Goal: Communication & Community: Answer question/provide support

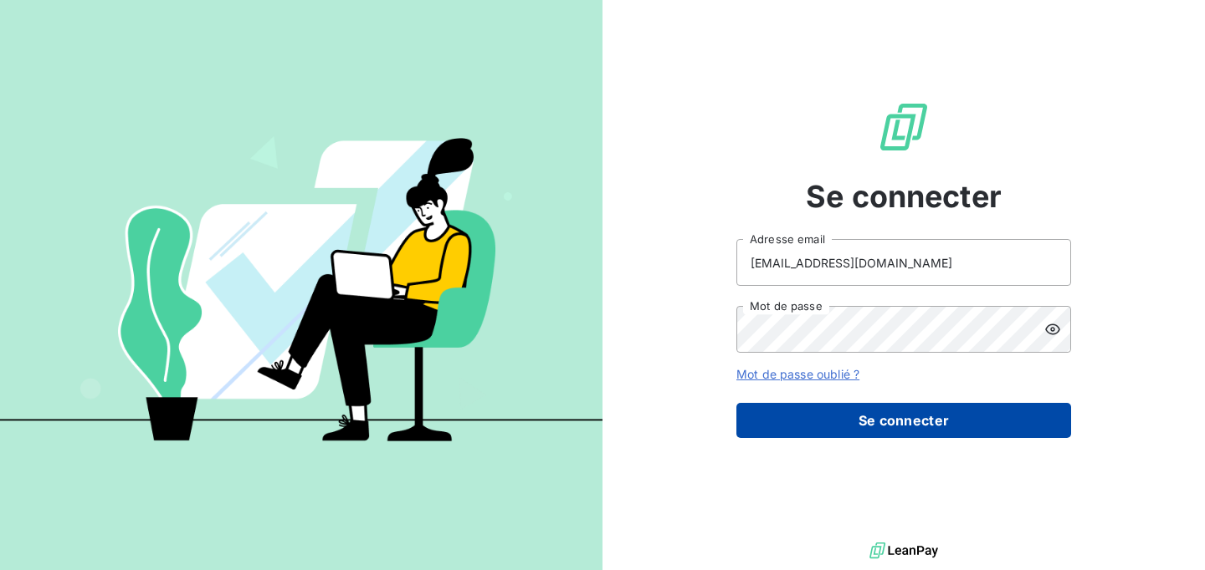
click at [861, 426] on button "Se connecter" at bounding box center [903, 420] width 335 height 35
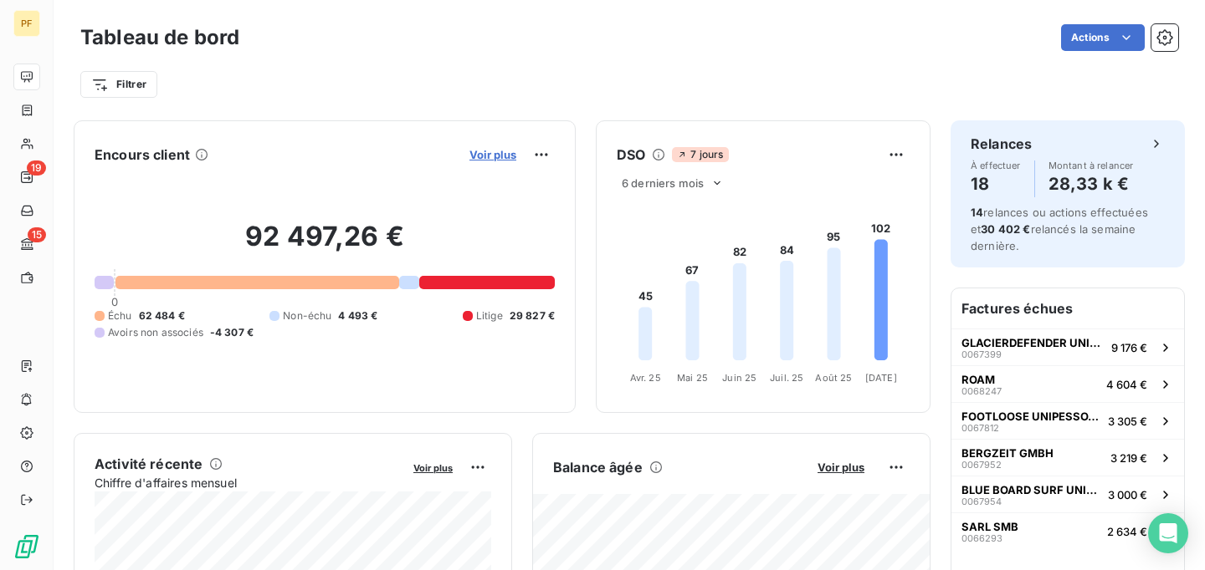
click at [497, 154] on span "Voir plus" at bounding box center [492, 154] width 47 height 13
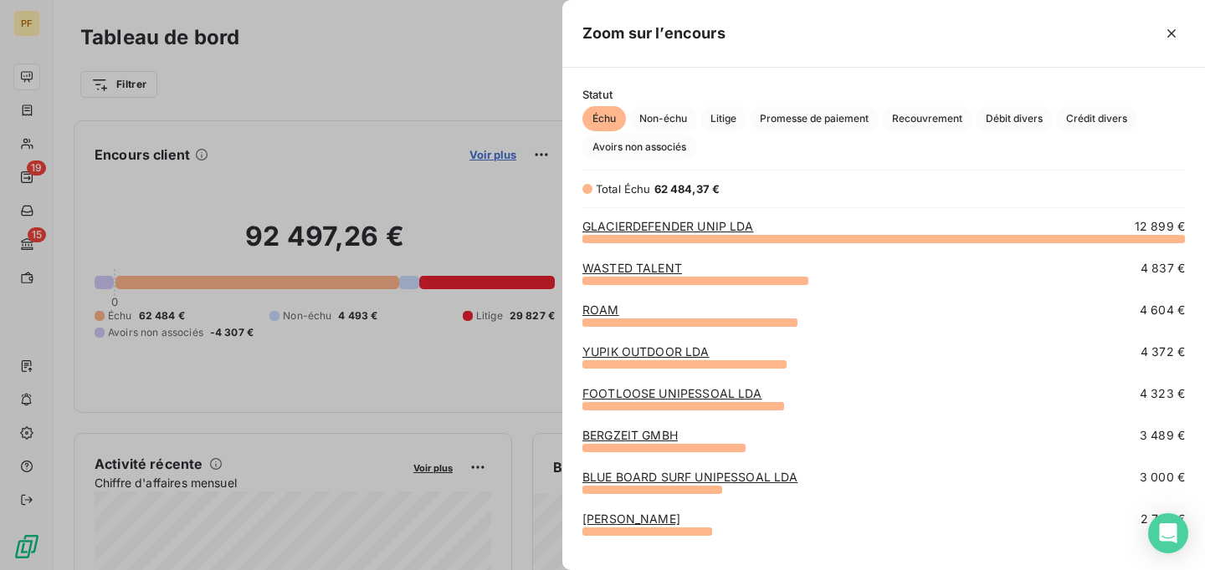
scroll to position [332, 642]
click at [628, 266] on link "WASTED TALENT" at bounding box center [632, 268] width 100 height 14
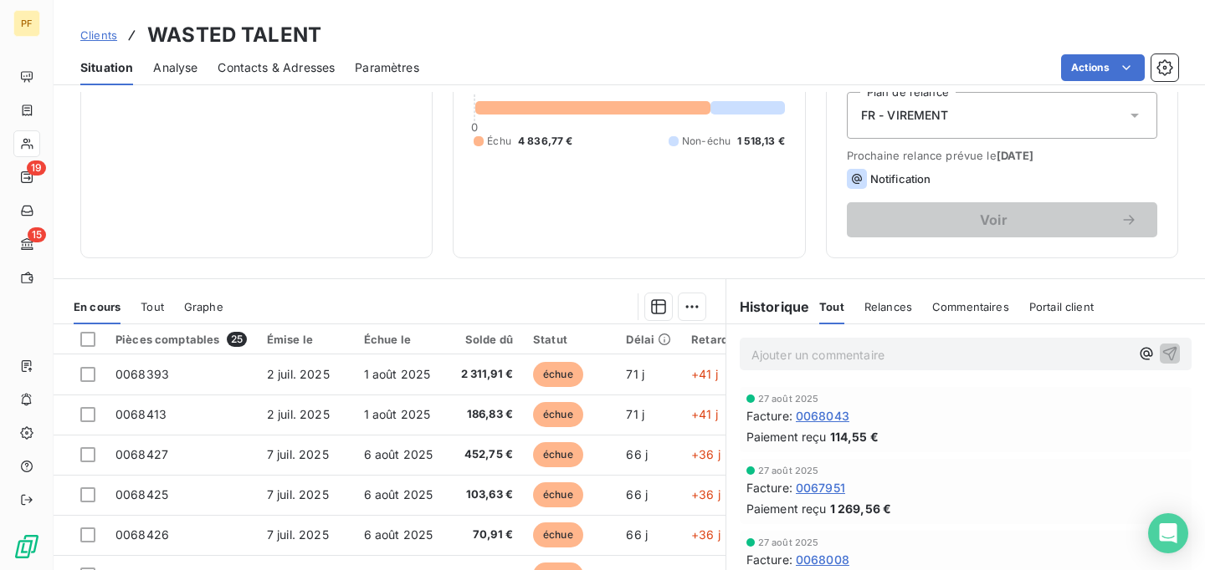
click at [827, 418] on span "0068043" at bounding box center [823, 416] width 54 height 18
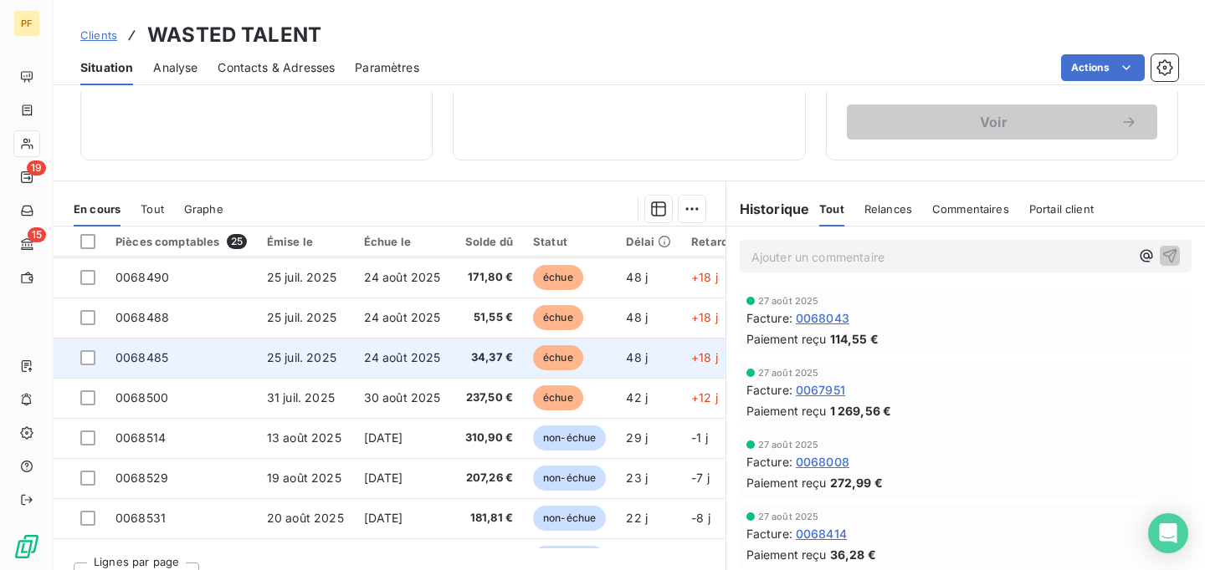
scroll to position [550, 0]
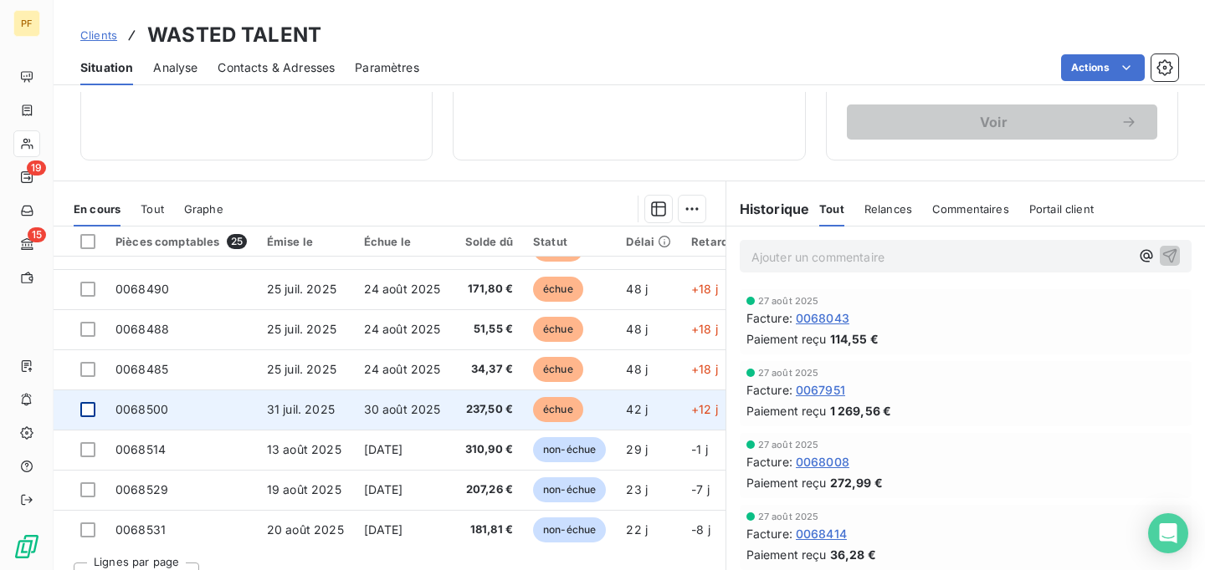
click at [86, 412] on div at bounding box center [87, 409] width 15 height 15
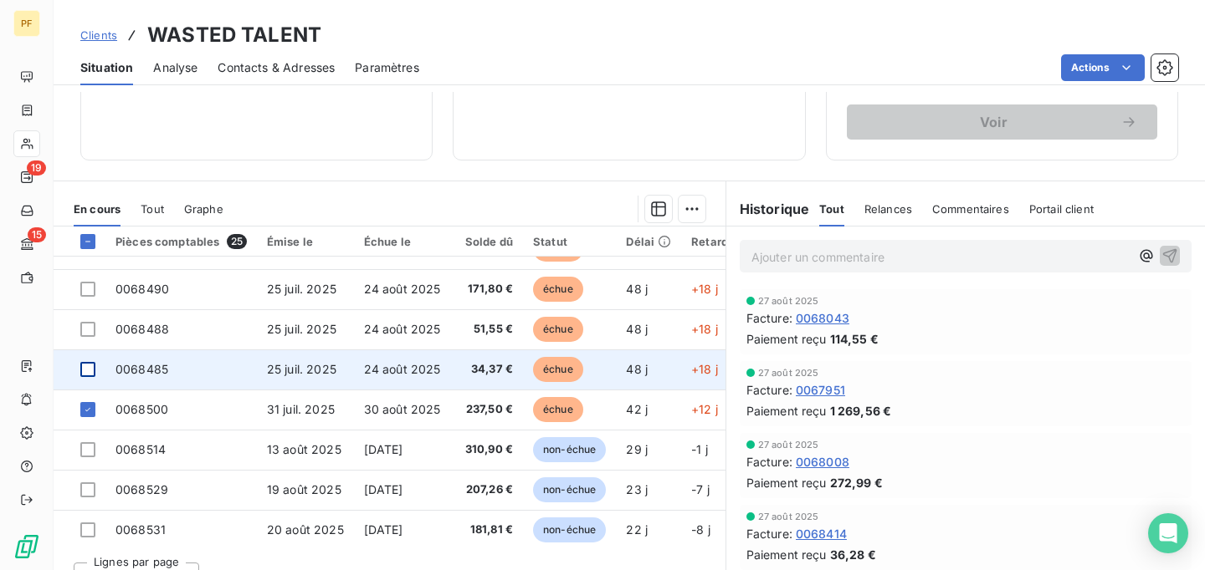
click at [91, 376] on div at bounding box center [87, 369] width 15 height 15
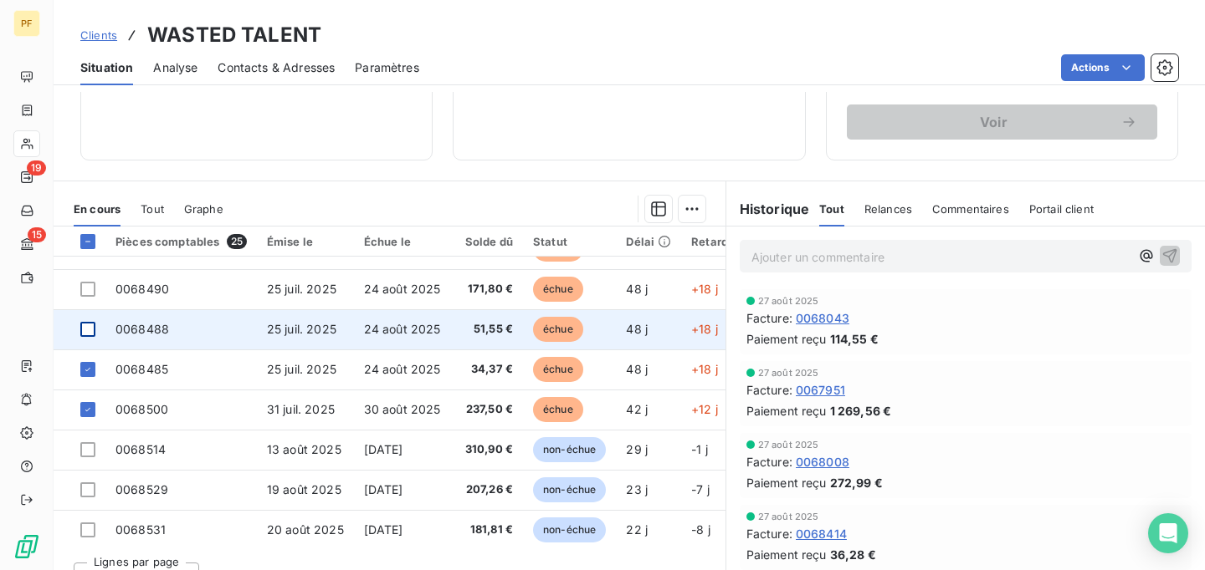
click at [90, 330] on div at bounding box center [87, 329] width 15 height 15
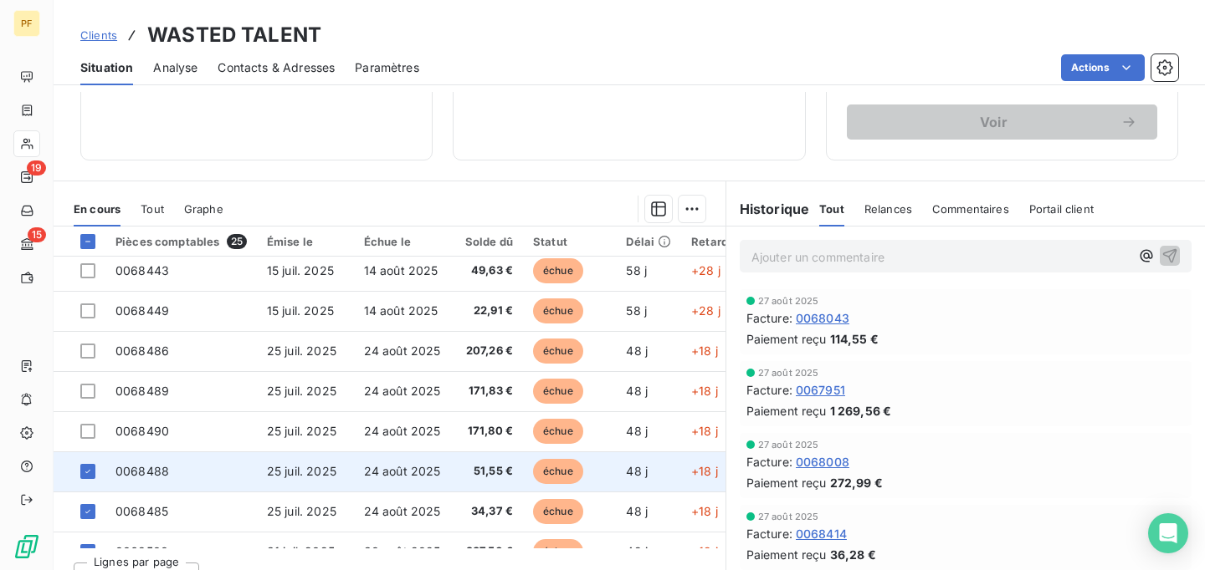
scroll to position [387, 0]
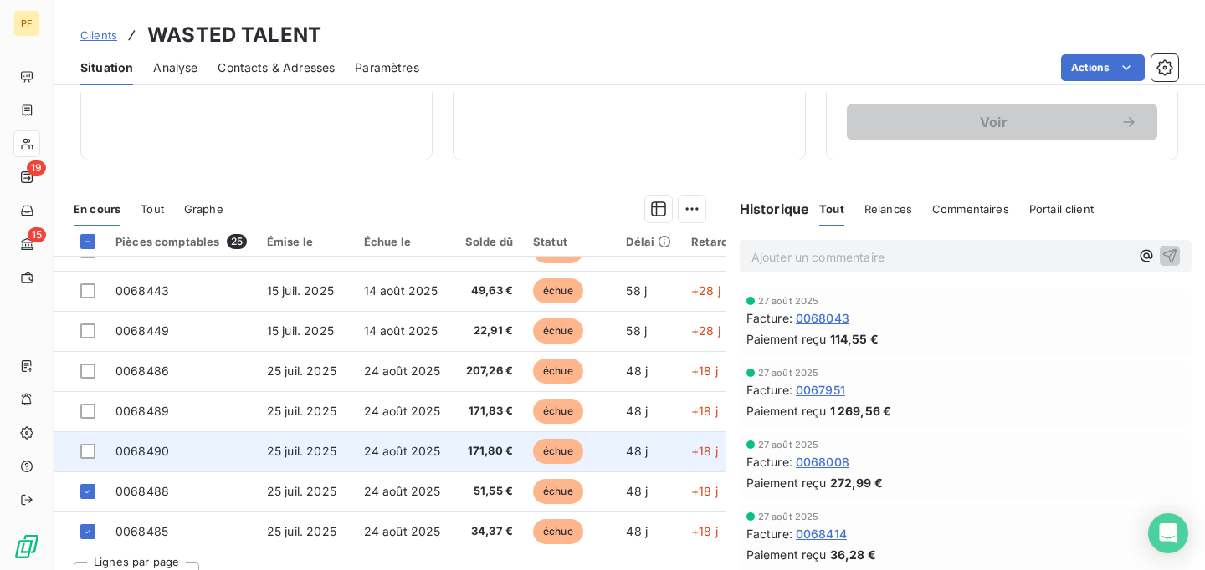
click at [88, 444] on td at bounding box center [80, 452] width 52 height 40
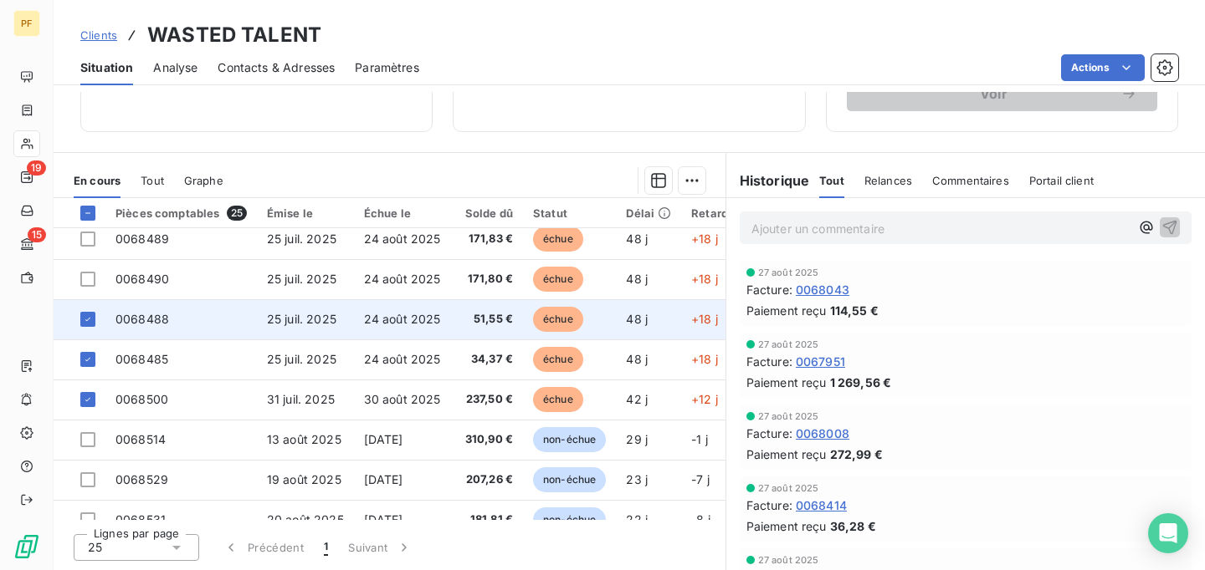
scroll to position [533, 0]
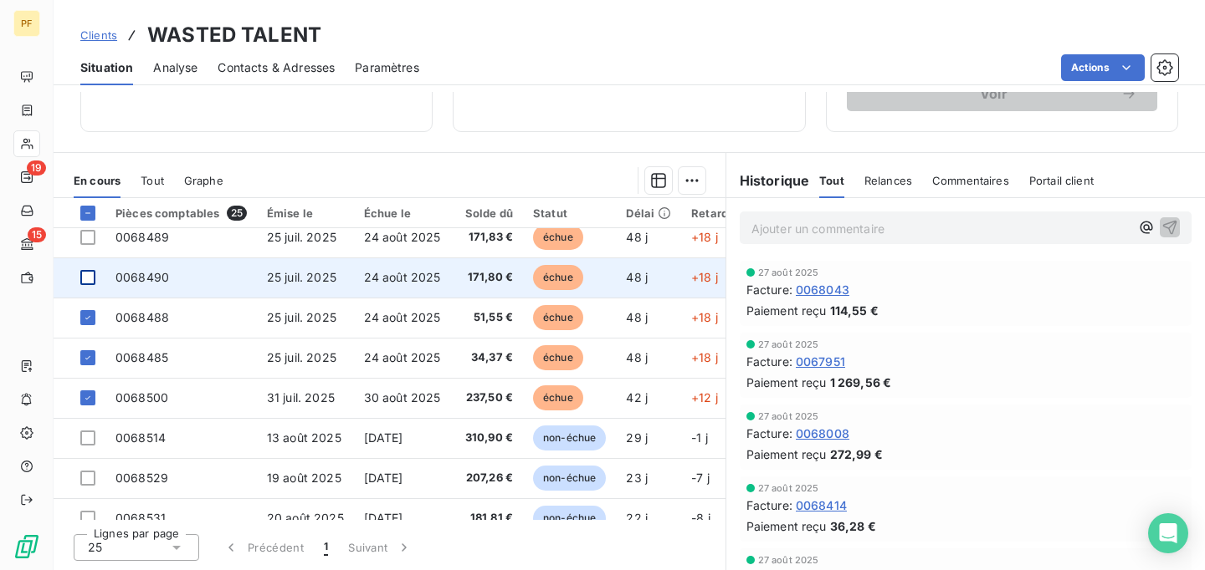
click at [92, 279] on div at bounding box center [87, 277] width 15 height 15
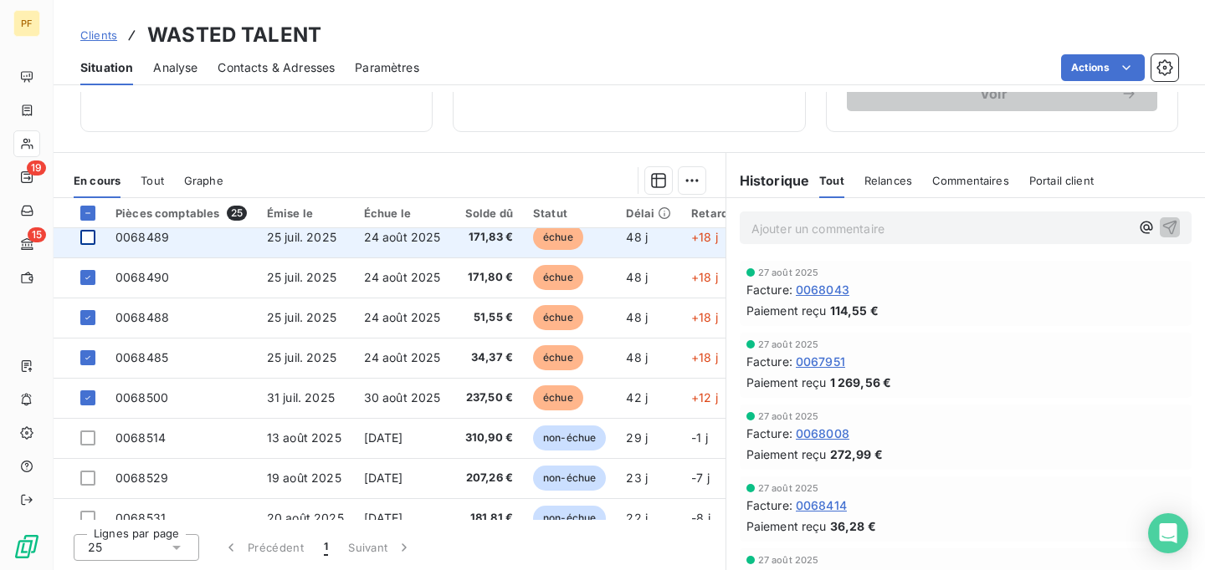
click at [89, 237] on div at bounding box center [87, 237] width 15 height 15
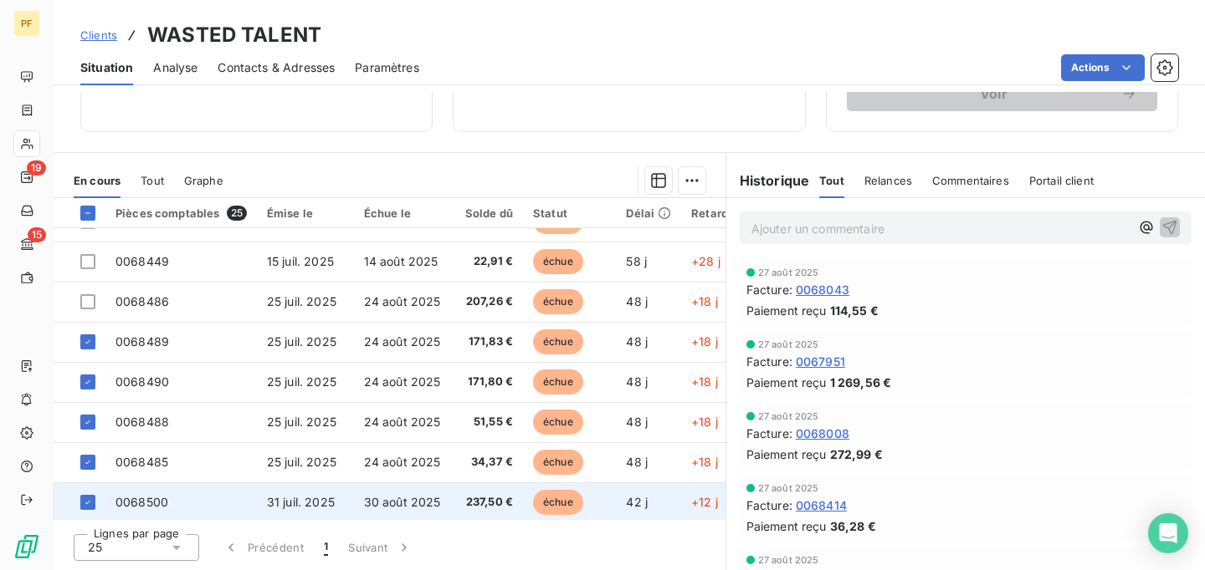
scroll to position [424, 0]
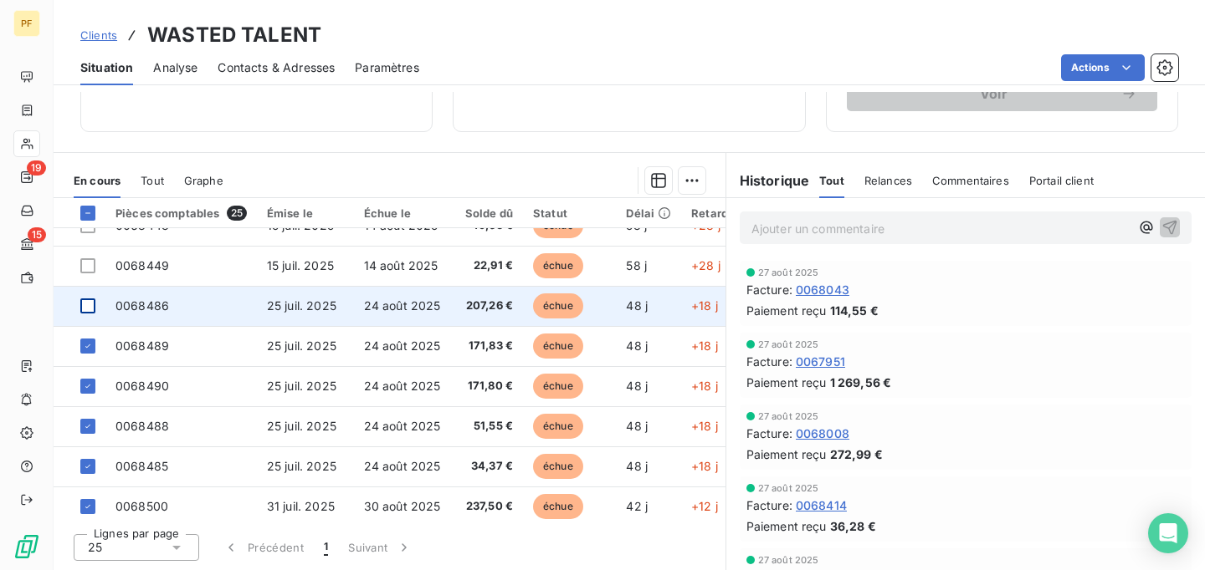
click at [90, 306] on div at bounding box center [87, 306] width 15 height 15
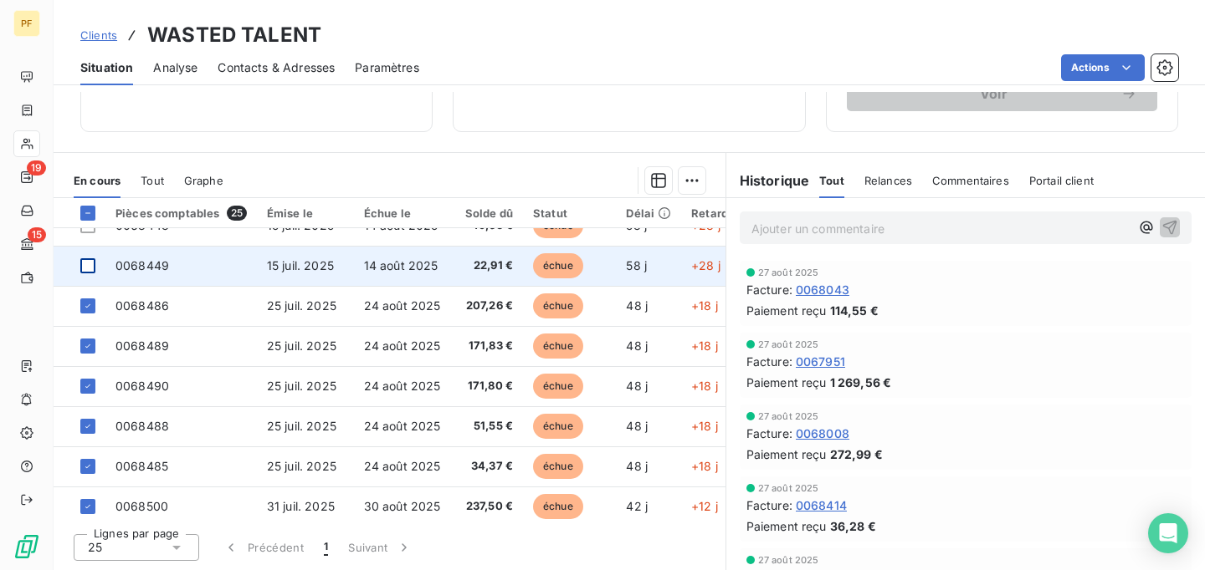
click at [88, 264] on div at bounding box center [87, 265] width 15 height 15
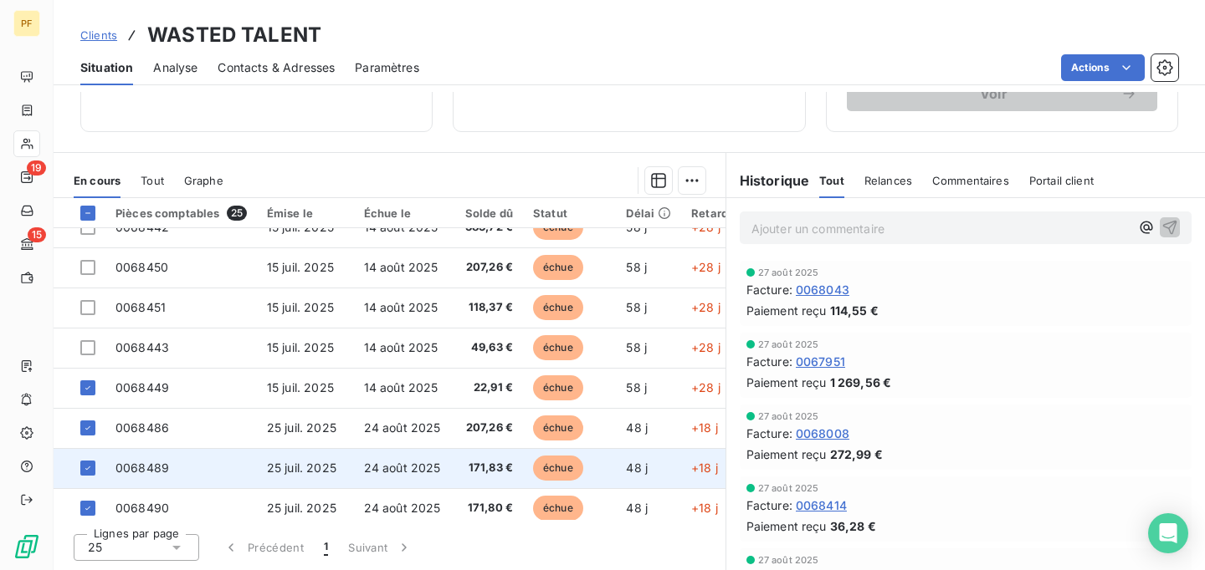
scroll to position [298, 0]
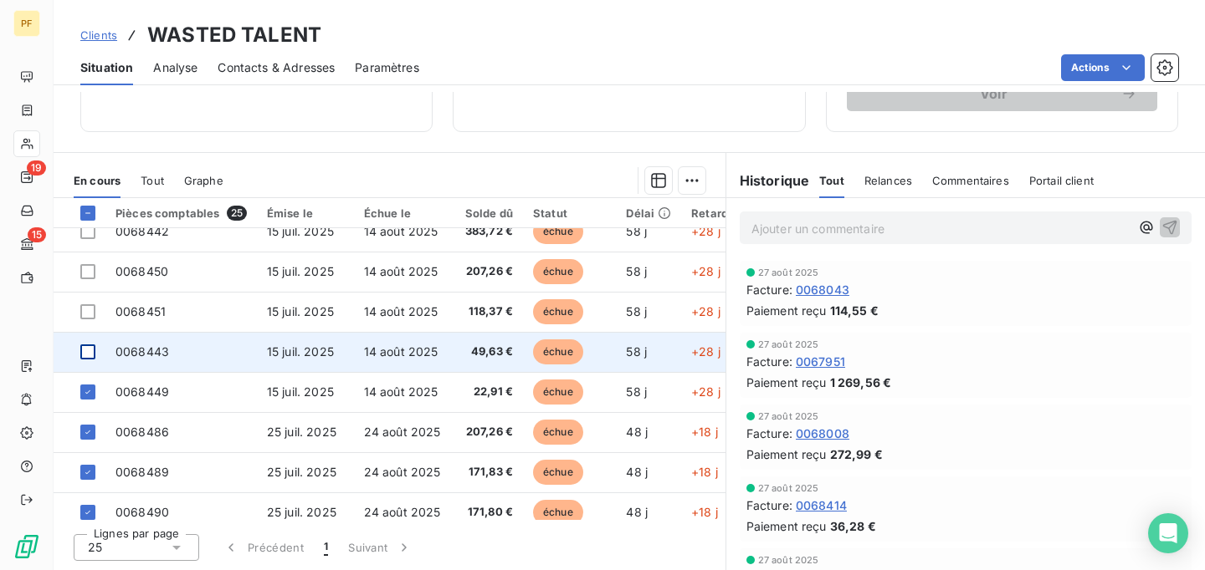
click at [89, 352] on div at bounding box center [87, 352] width 15 height 15
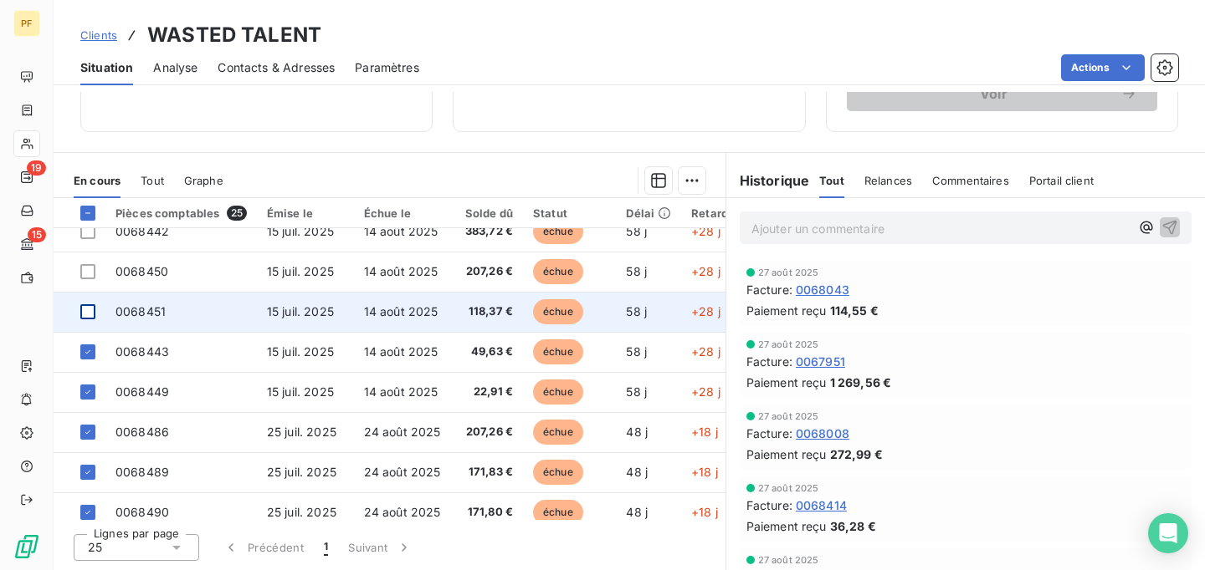
click at [88, 310] on div at bounding box center [87, 311] width 15 height 15
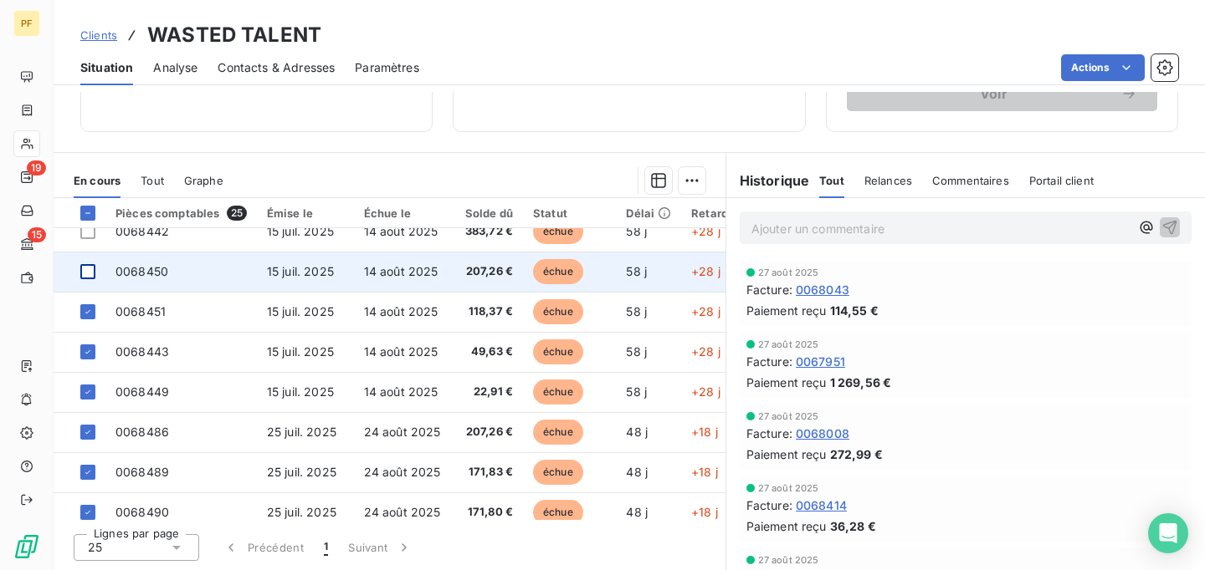
click at [87, 274] on div at bounding box center [87, 271] width 15 height 15
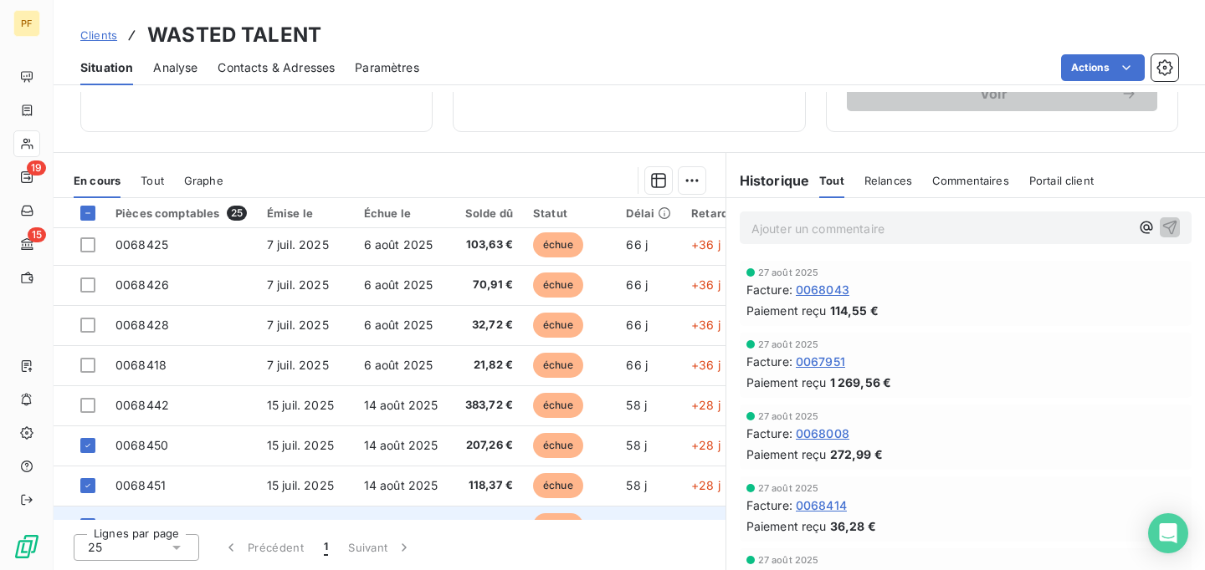
scroll to position [120, 0]
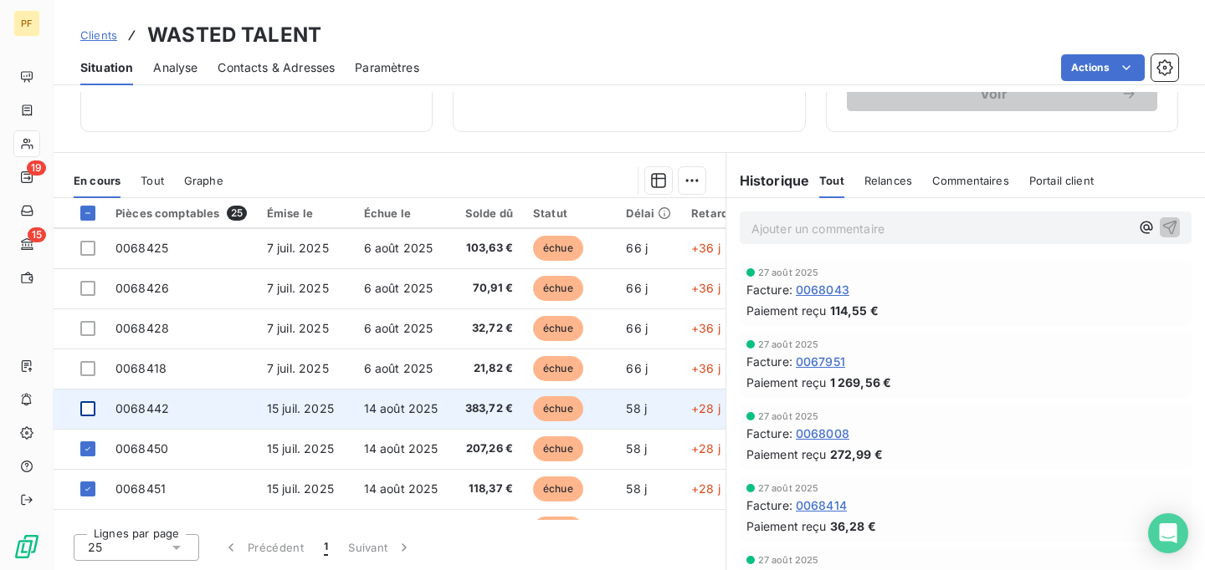
click at [88, 408] on div at bounding box center [87, 409] width 15 height 15
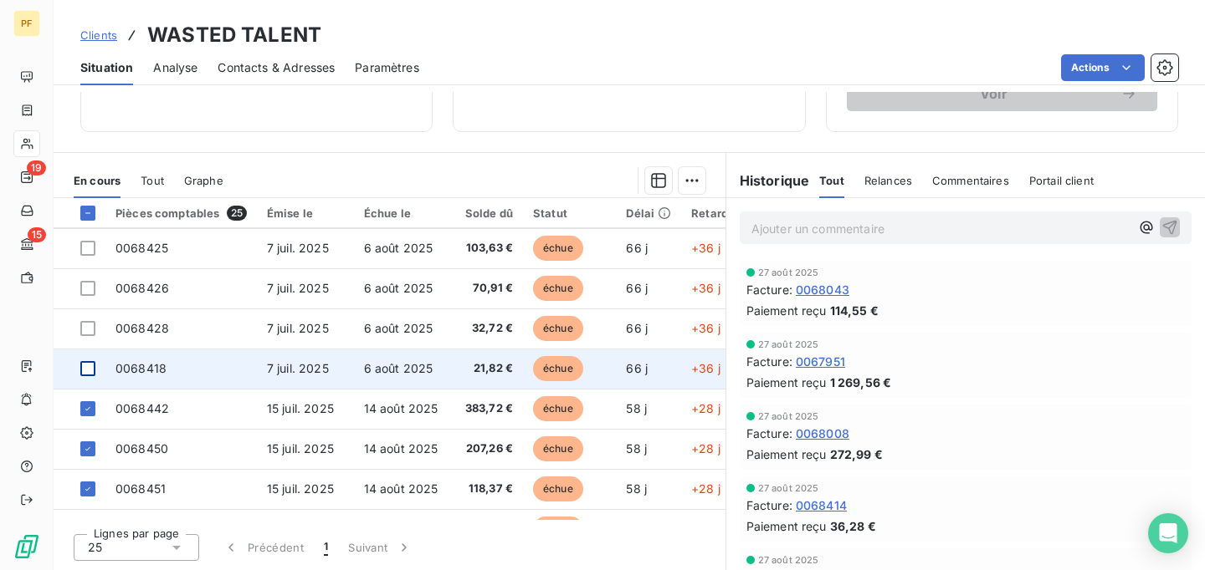
click at [89, 370] on div at bounding box center [87, 368] width 15 height 15
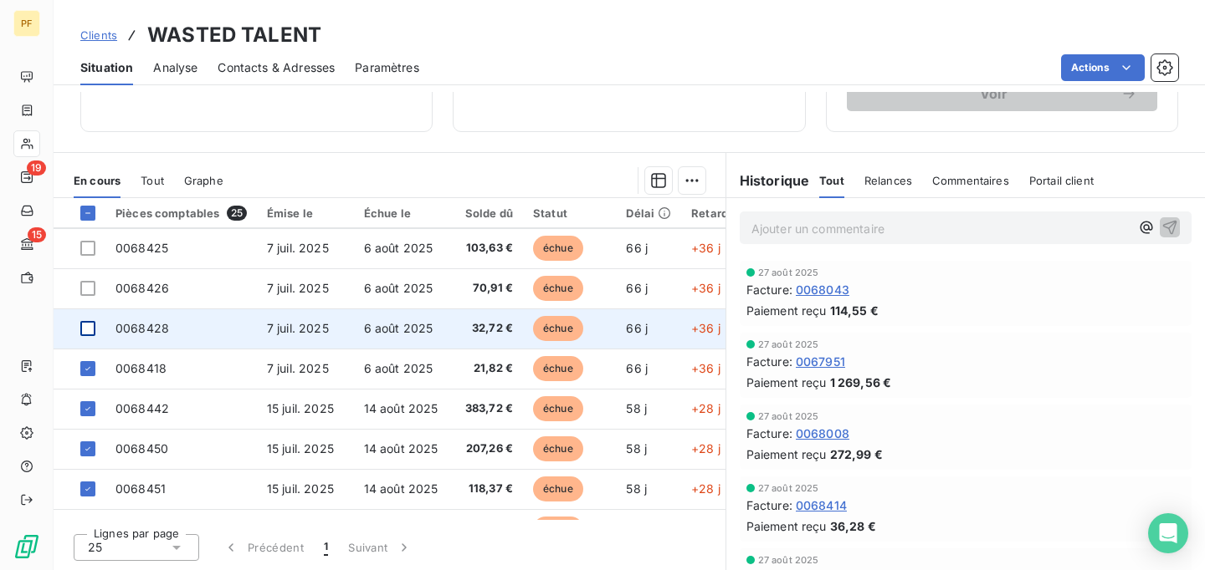
click at [89, 328] on div at bounding box center [87, 328] width 15 height 15
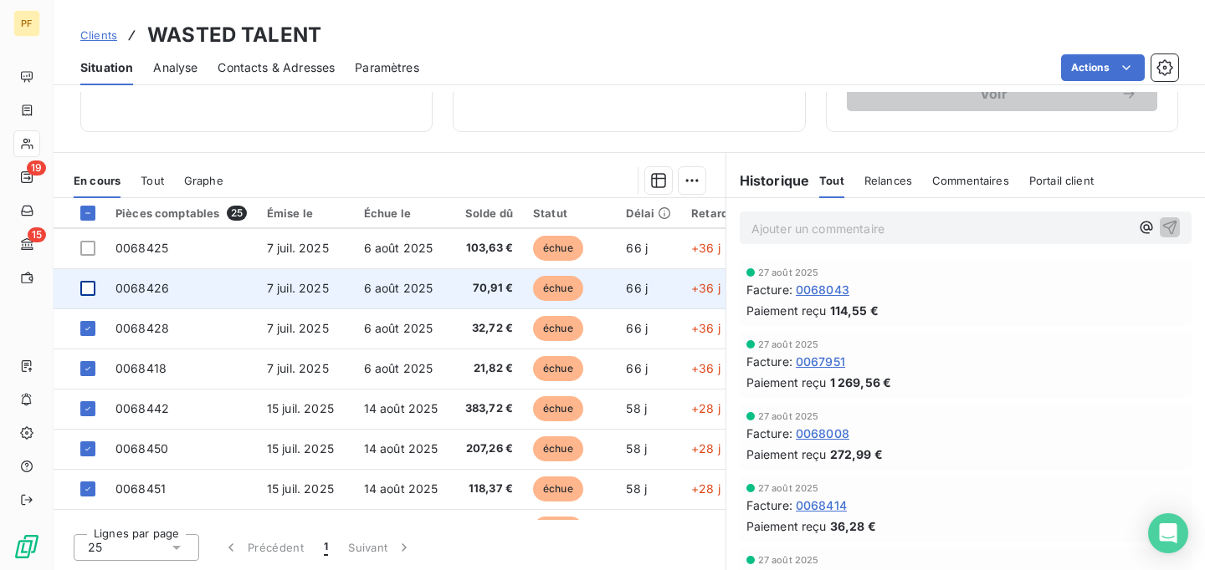
click at [90, 286] on div at bounding box center [87, 288] width 15 height 15
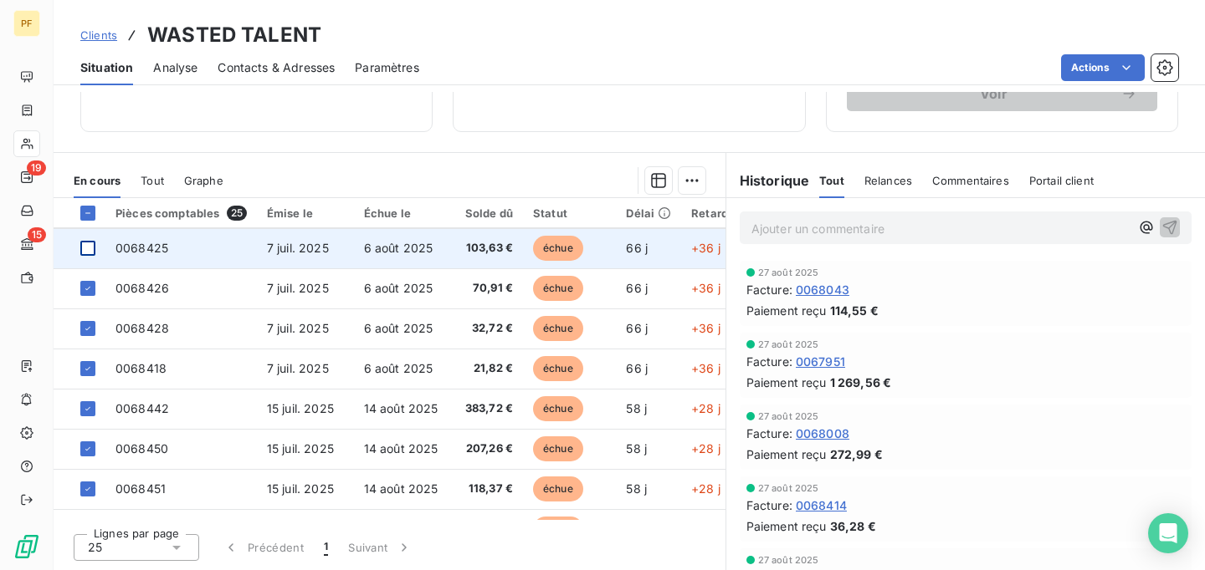
click at [90, 248] on div at bounding box center [87, 248] width 15 height 15
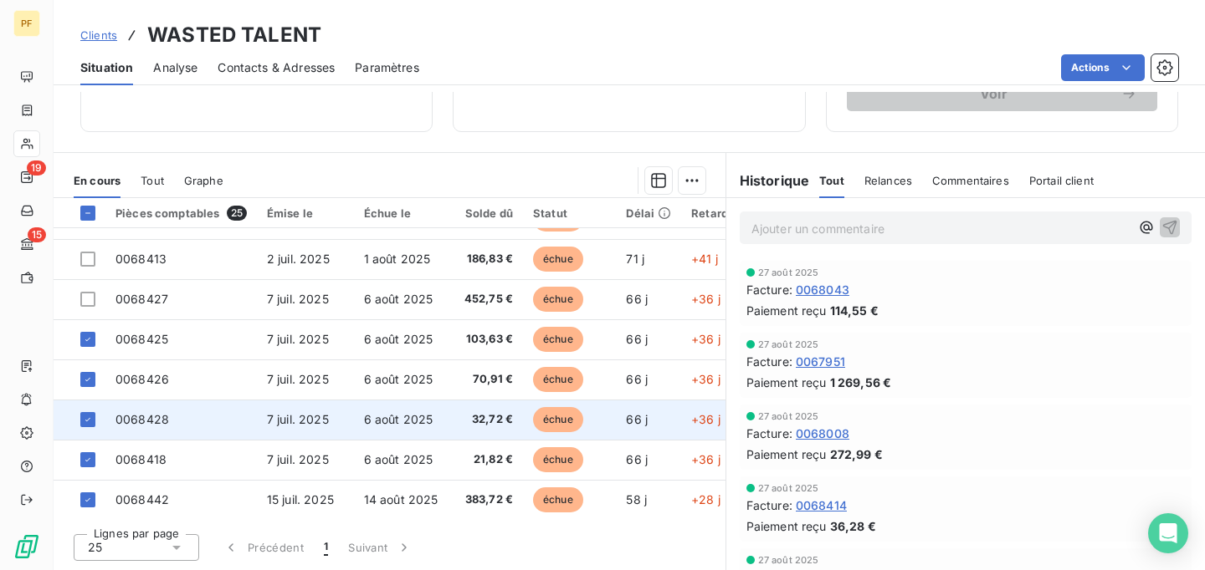
scroll to position [0, 0]
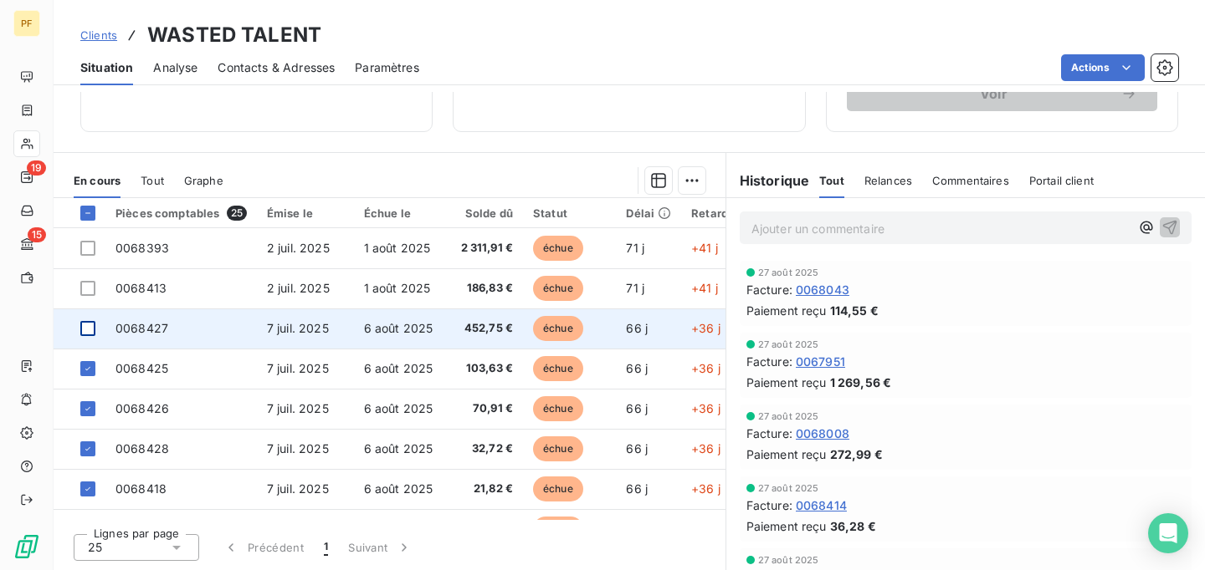
click at [90, 332] on div at bounding box center [87, 328] width 15 height 15
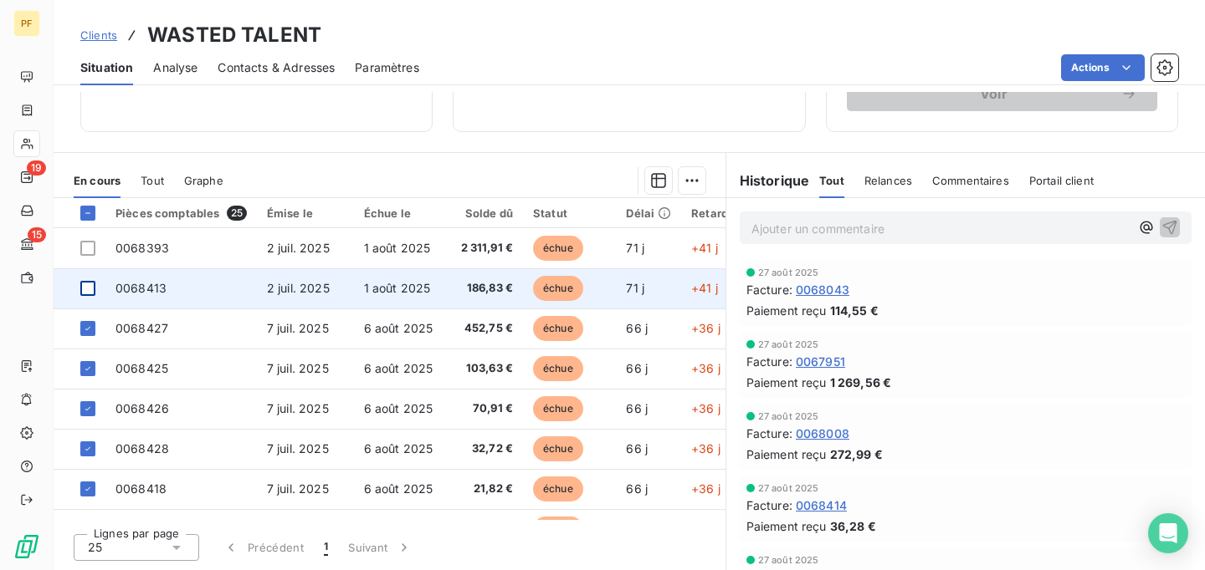
click at [90, 289] on div at bounding box center [87, 288] width 15 height 15
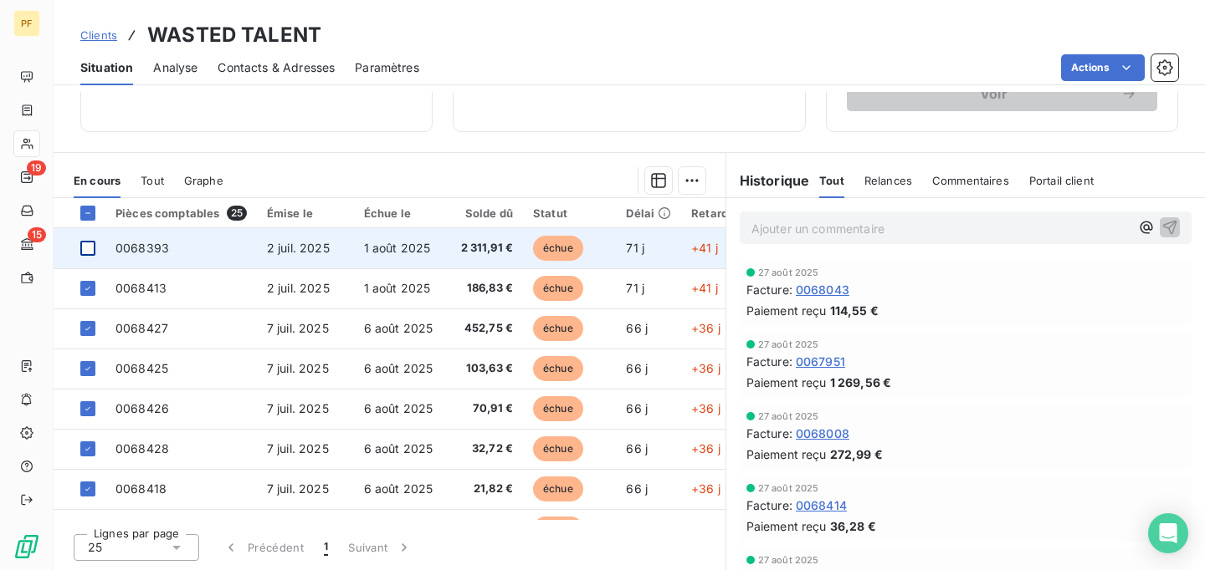
click at [90, 249] on div at bounding box center [87, 248] width 15 height 15
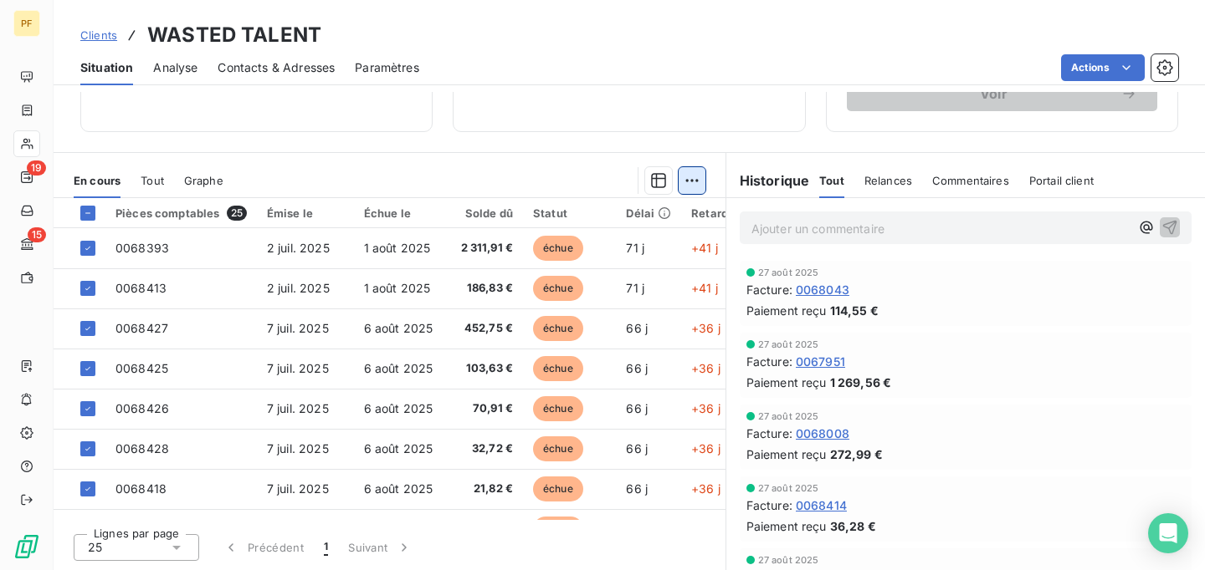
click at [687, 181] on html "PF 19 15 Clients WASTED TALENT Situation Analyse Contacts & Adresses Paramètres…" at bounding box center [602, 285] width 1205 height 570
click at [656, 181] on html "PF 19 15 Clients WASTED TALENT Situation Analyse Contacts & Adresses Paramètres…" at bounding box center [602, 285] width 1205 height 570
click at [656, 181] on icon "button" at bounding box center [658, 180] width 15 height 15
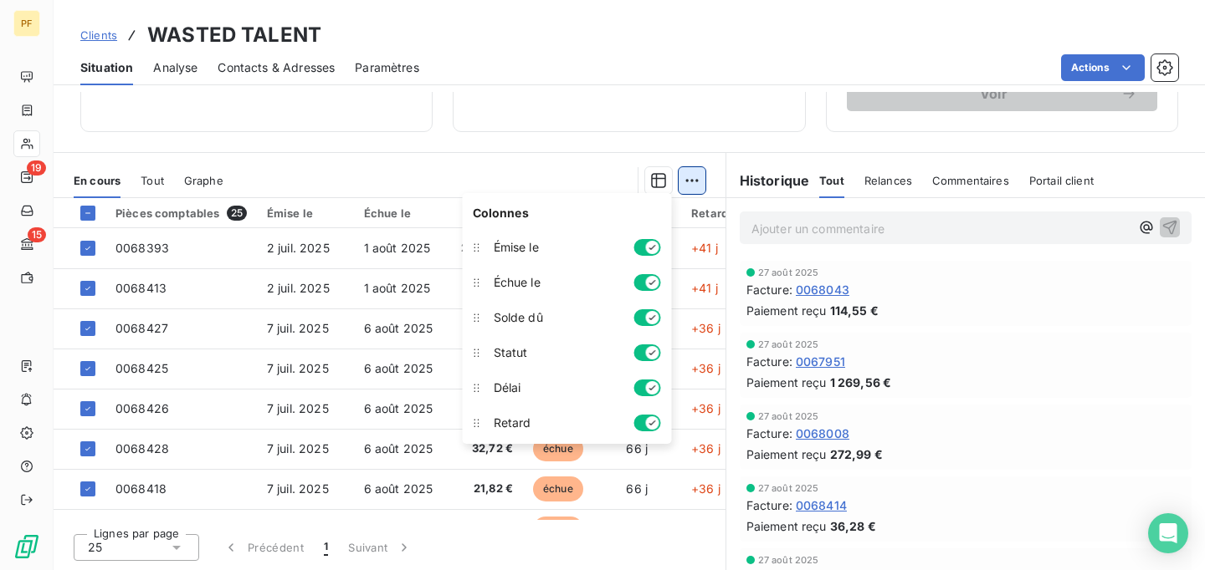
click at [694, 182] on html "PF 19 15 Clients WASTED TALENT Situation Analyse Contacts & Adresses Paramètres…" at bounding box center [602, 285] width 1205 height 570
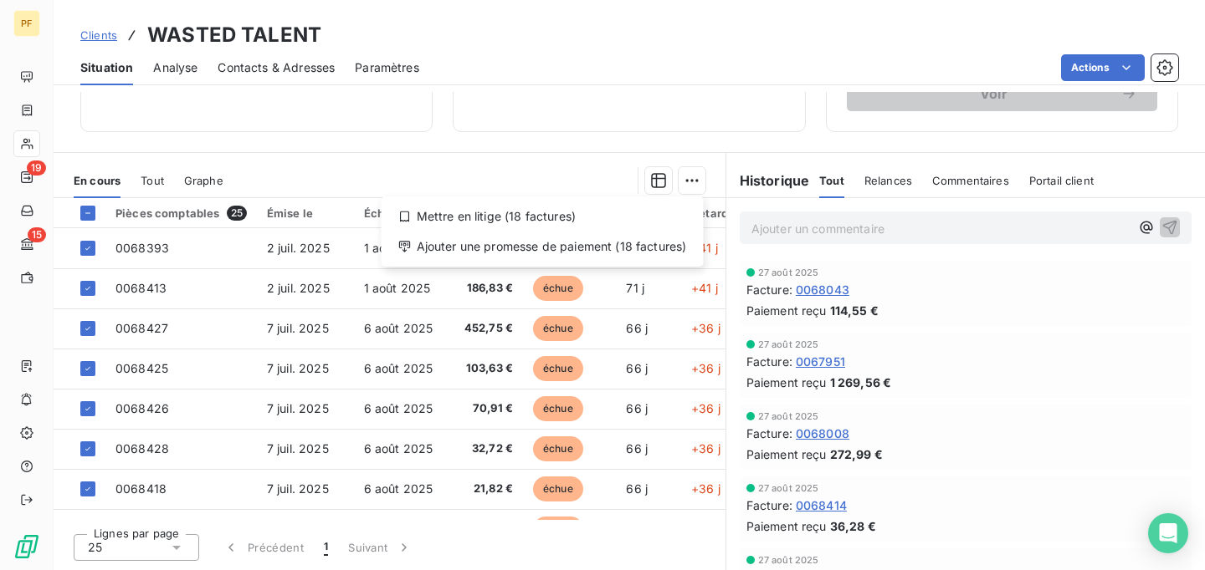
click at [876, 184] on html "PF 19 15 Clients WASTED TALENT Situation Analyse Contacts & Adresses Paramètres…" at bounding box center [602, 285] width 1205 height 570
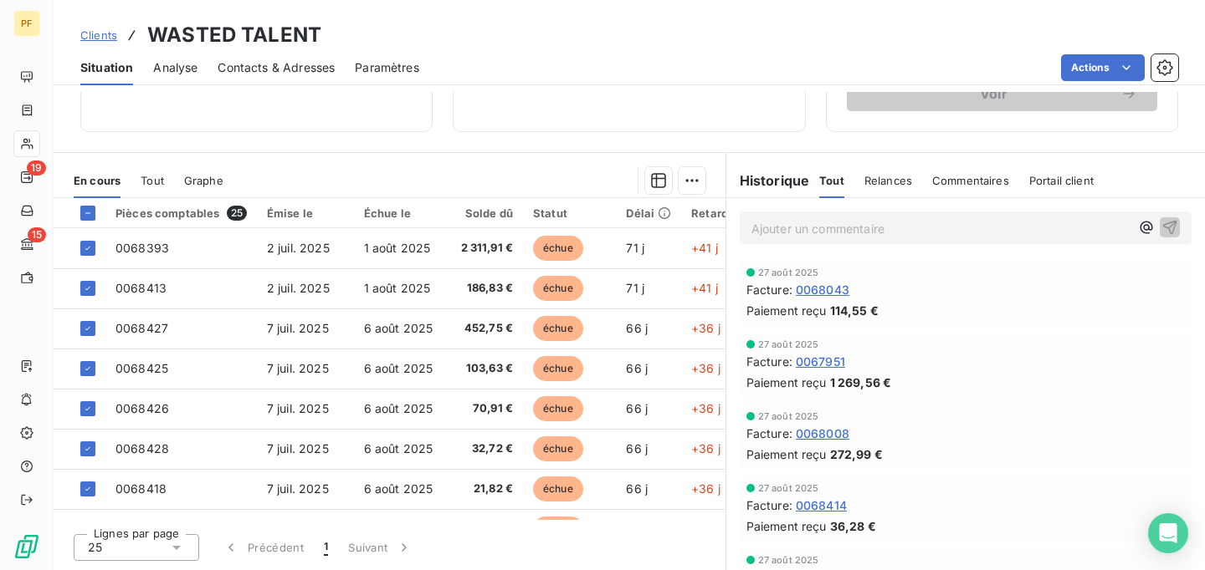
click at [892, 183] on span "Relances" at bounding box center [888, 180] width 48 height 13
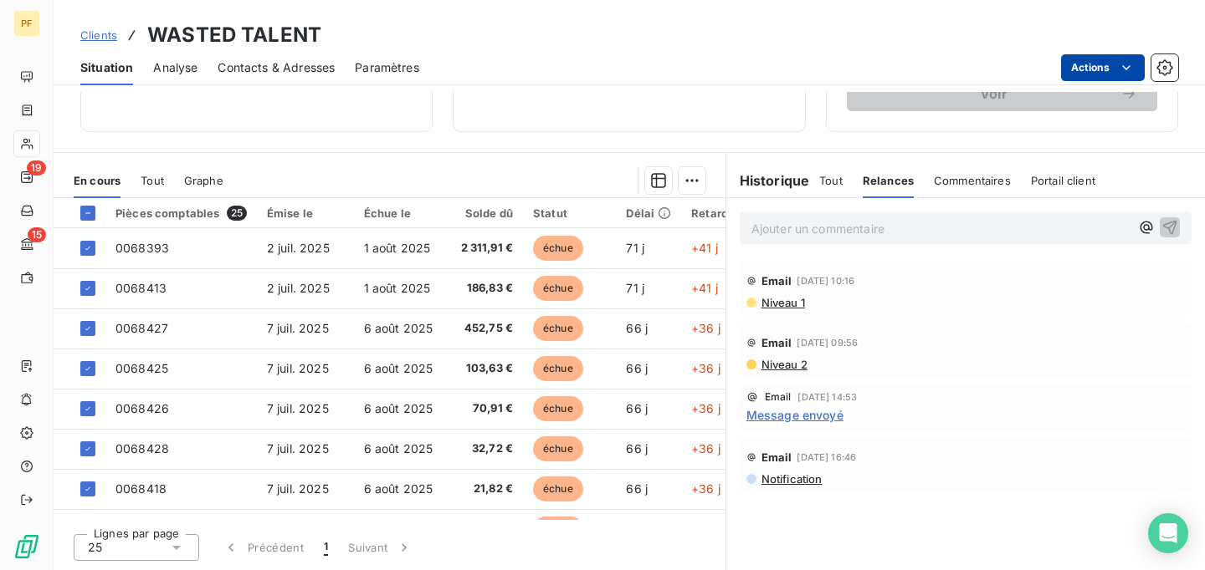
click at [1126, 69] on html "PF 19 15 Clients WASTED TALENT Situation Analyse Contacts & Adresses Paramètres…" at bounding box center [602, 285] width 1205 height 570
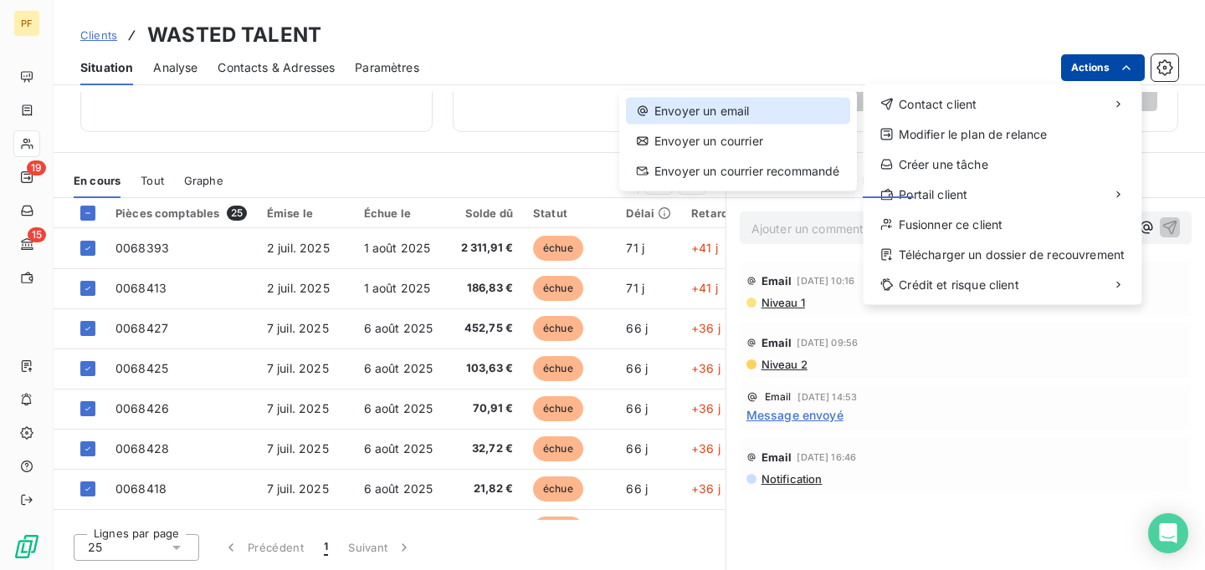
click at [738, 112] on div "Envoyer un email" at bounding box center [738, 111] width 224 height 27
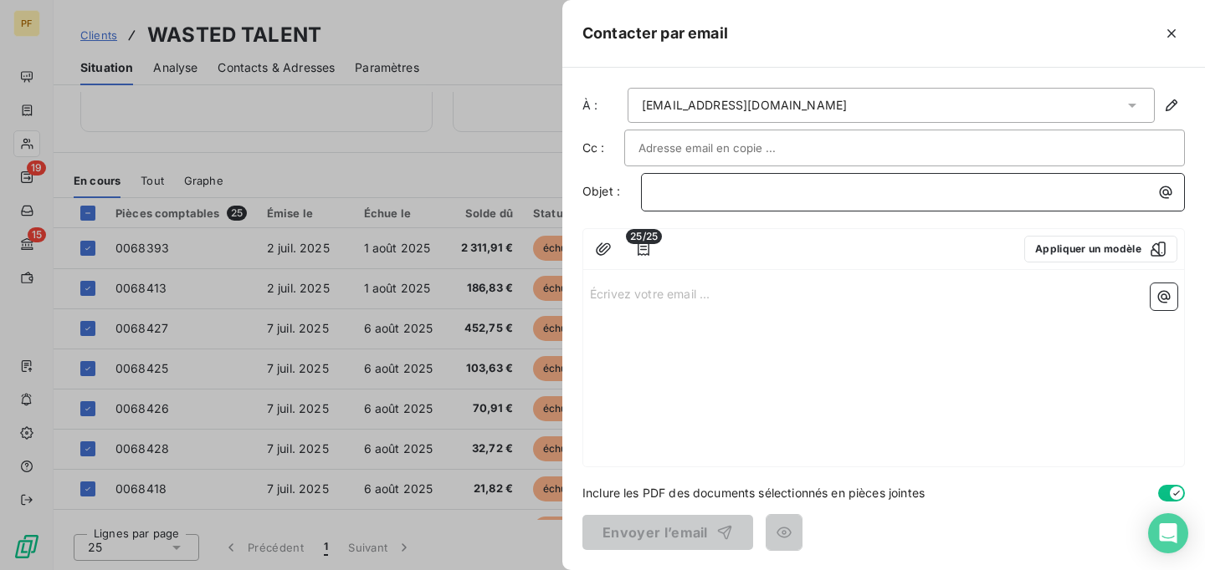
click at [685, 193] on p "﻿" at bounding box center [917, 191] width 524 height 19
click at [658, 297] on p "Écrivez votre email ... ﻿" at bounding box center [883, 293] width 587 height 19
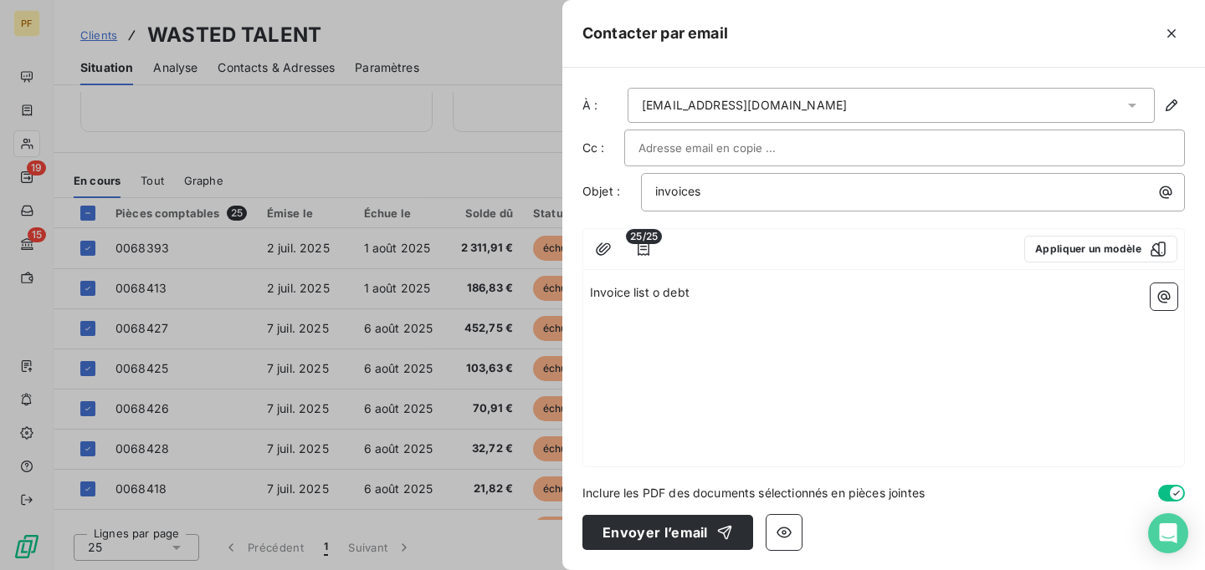
click at [755, 147] on input "text" at bounding box center [728, 148] width 180 height 25
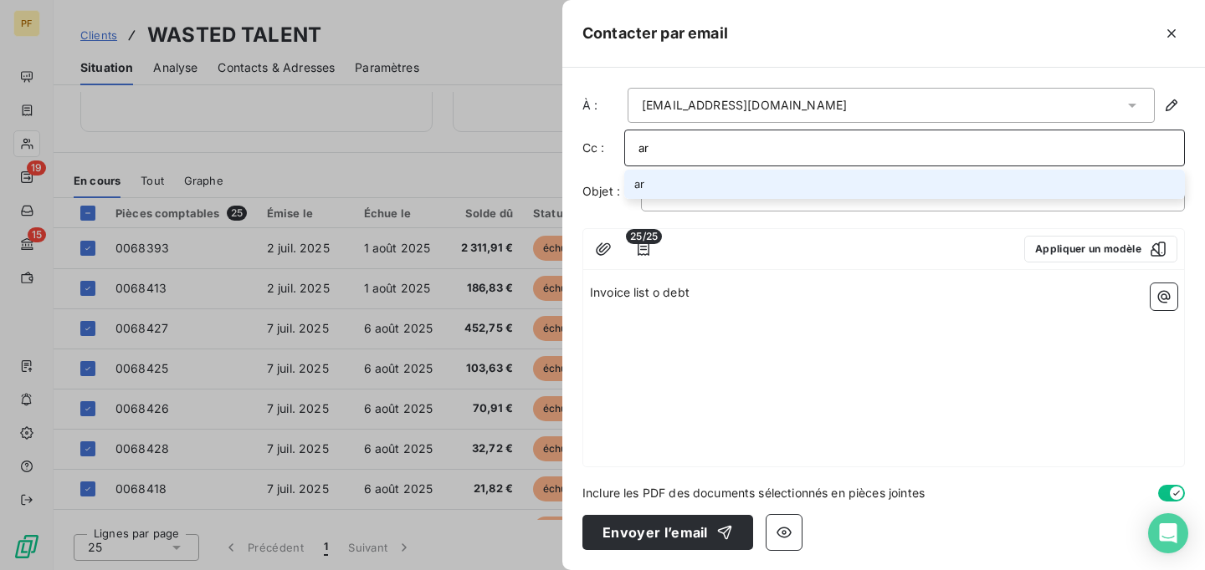
type input "a"
type input "[PERSON_NAME][EMAIL_ADDRESS][DOMAIN_NAME]"
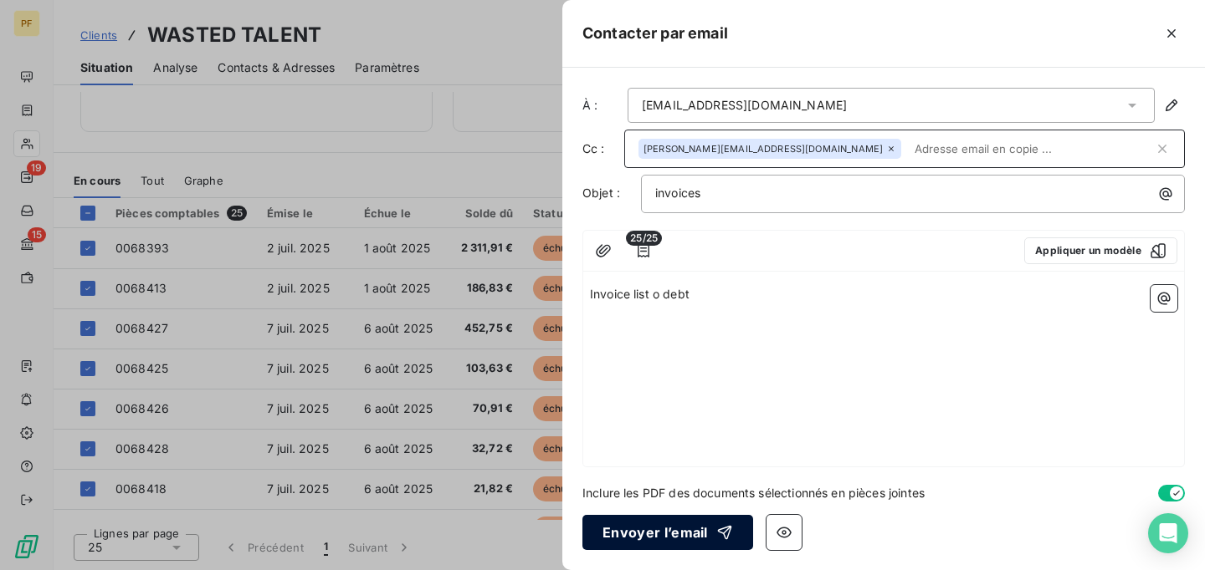
click at [700, 532] on button "Envoyer l’email" at bounding box center [667, 532] width 171 height 35
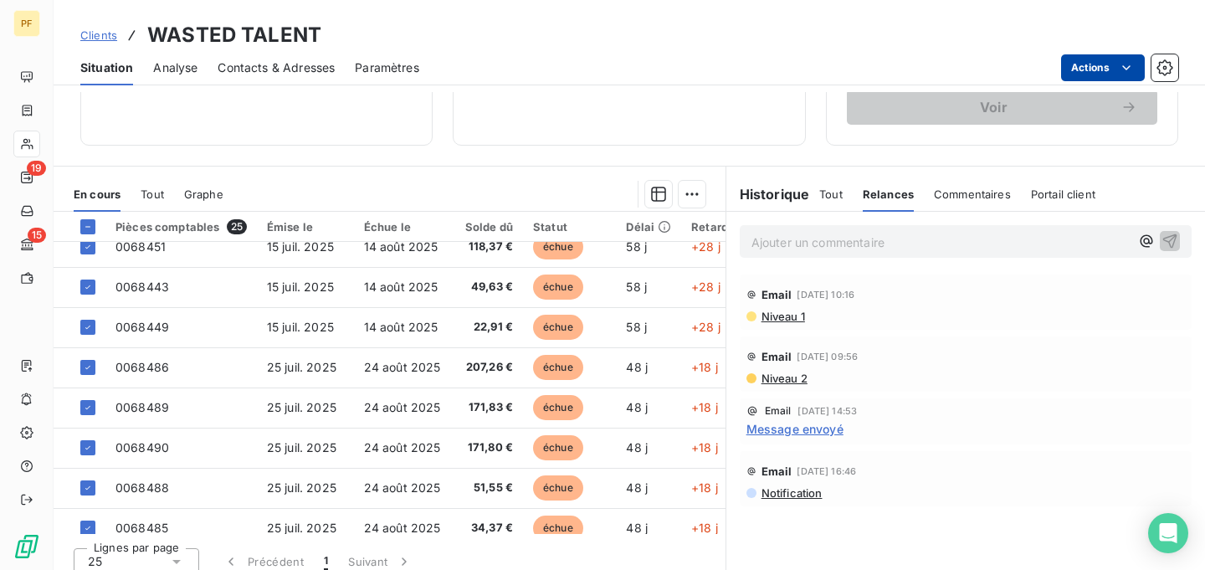
scroll to position [374, 0]
